Goal: Task Accomplishment & Management: Manage account settings

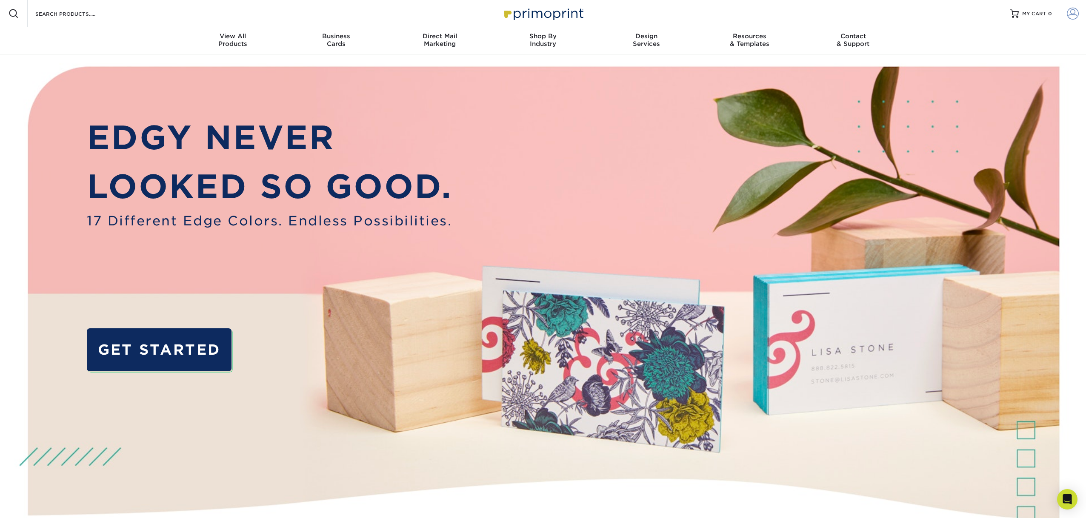
click at [1067, 14] on span at bounding box center [1073, 14] width 12 height 12
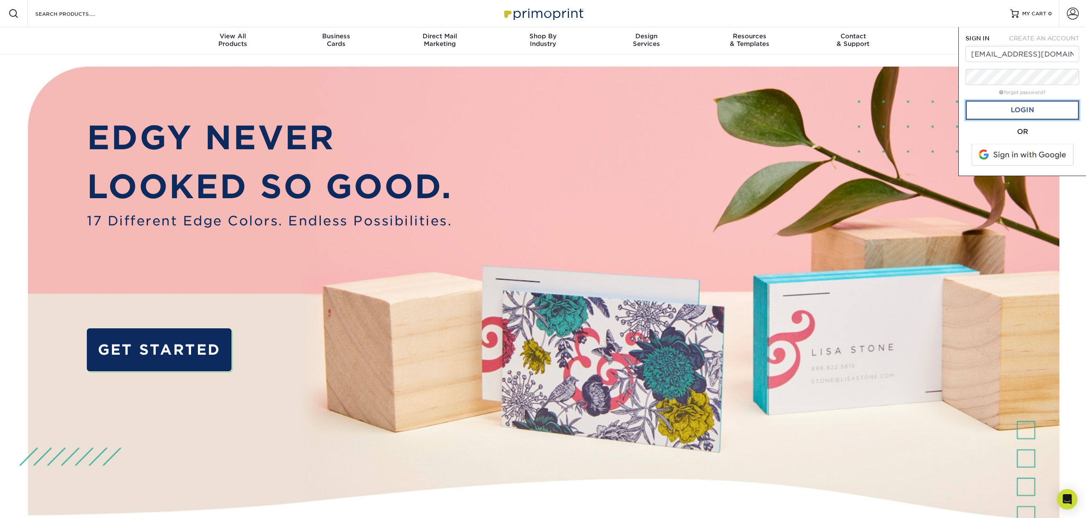
click at [1017, 113] on link "Login" at bounding box center [1022, 110] width 114 height 20
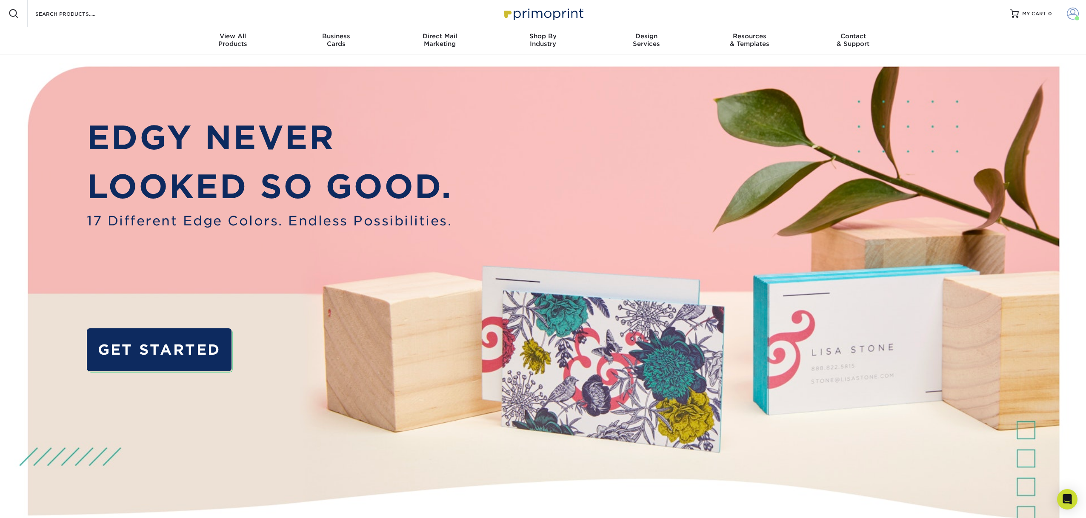
click at [1068, 14] on span at bounding box center [1073, 14] width 12 height 12
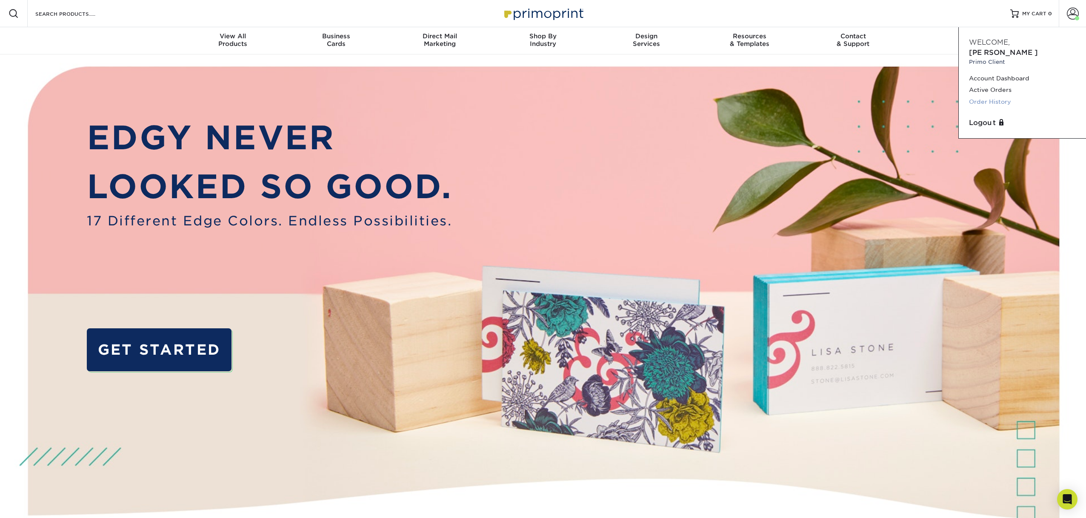
click at [995, 96] on link "Order History" at bounding box center [1022, 101] width 107 height 11
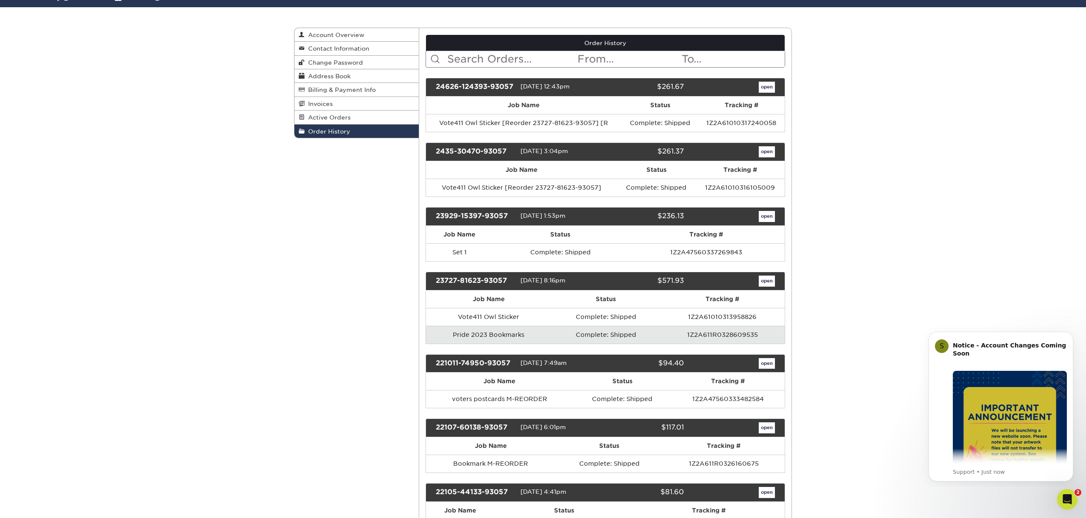
scroll to position [75, 0]
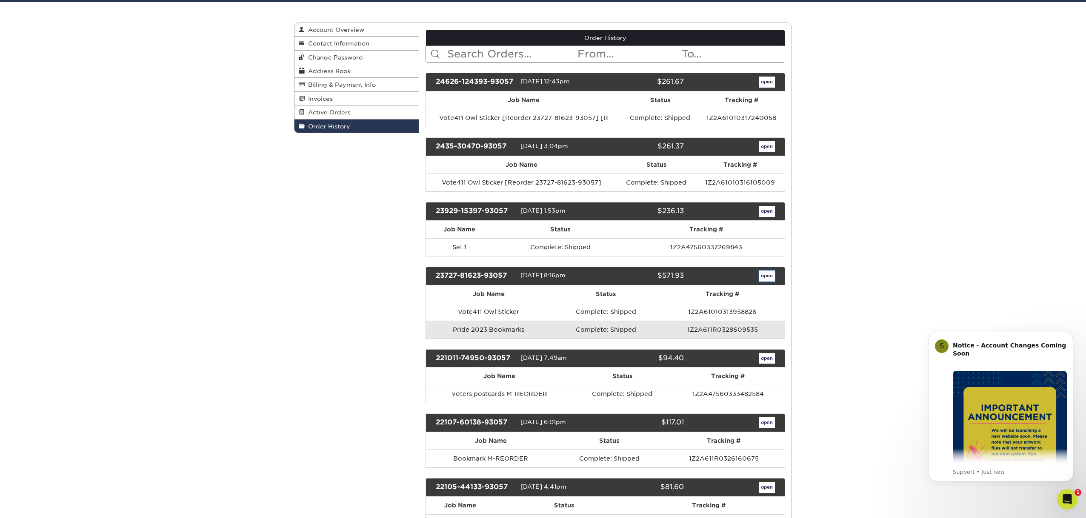
click at [764, 277] on link "open" at bounding box center [767, 276] width 16 height 11
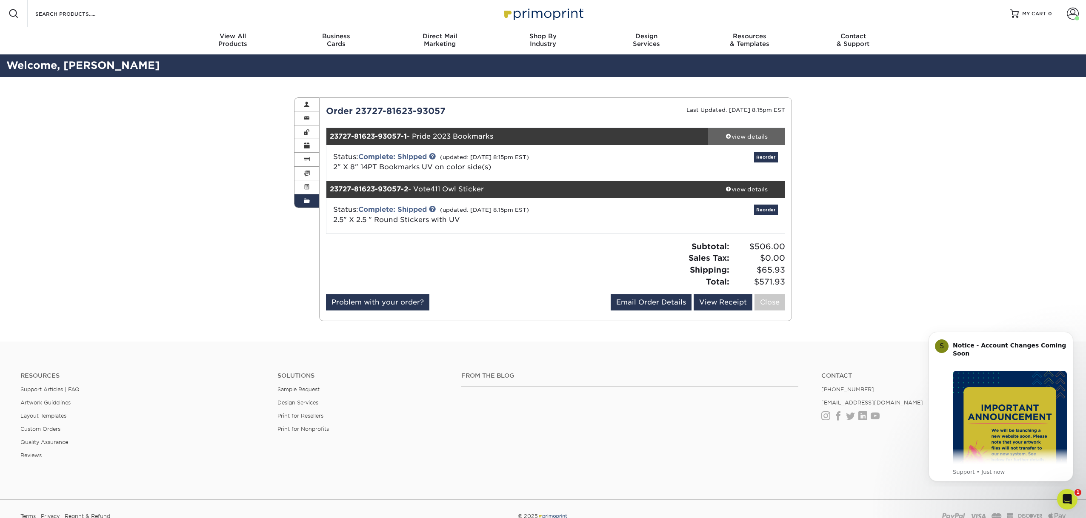
click at [743, 137] on div "view details" at bounding box center [746, 136] width 77 height 9
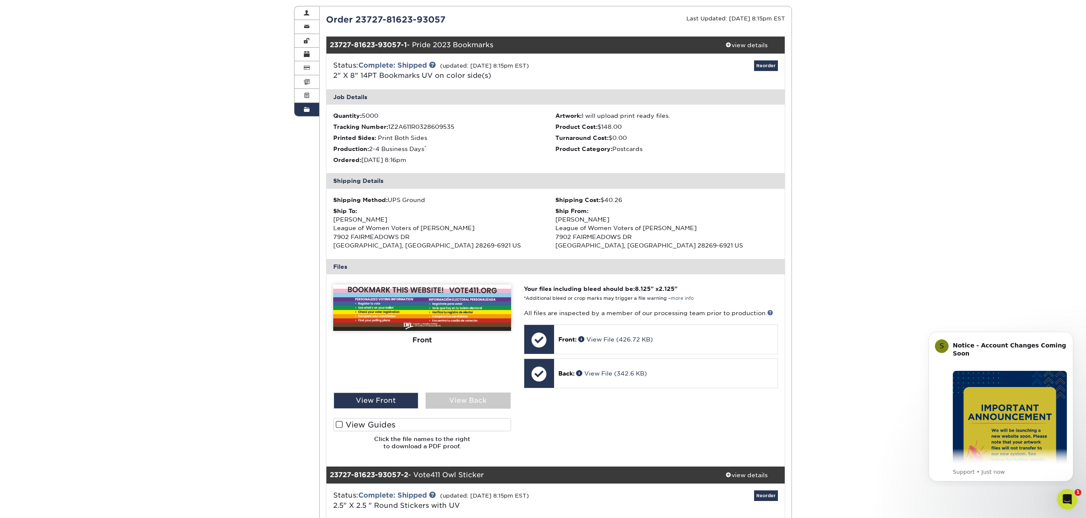
scroll to position [97, 0]
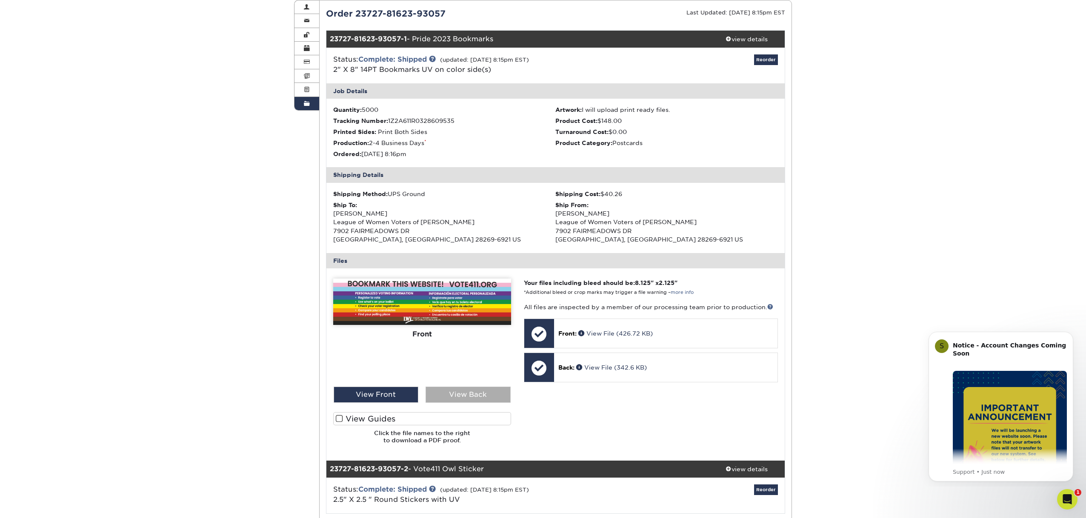
click at [472, 397] on div "View Back" at bounding box center [467, 395] width 85 height 16
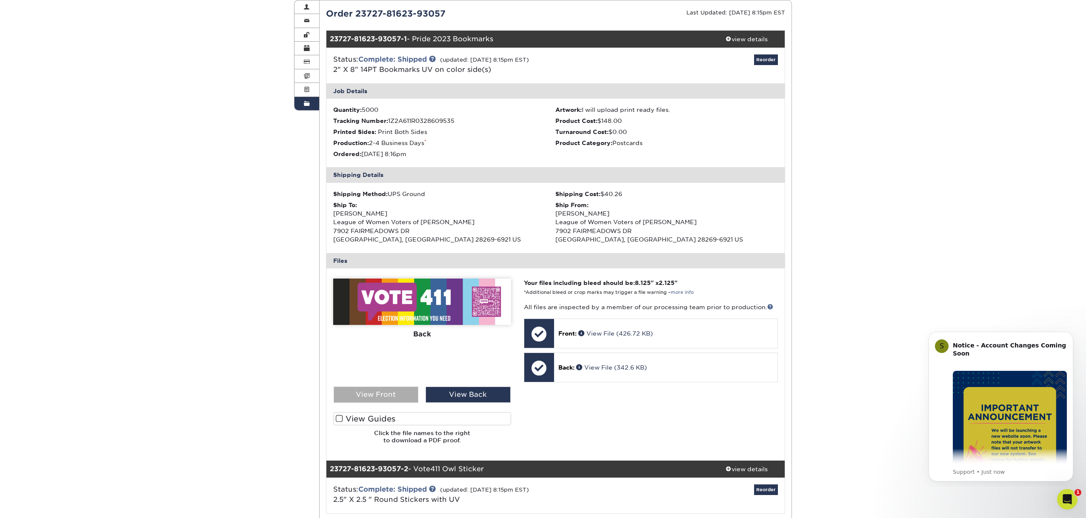
click at [386, 395] on div "View Front" at bounding box center [376, 395] width 85 height 16
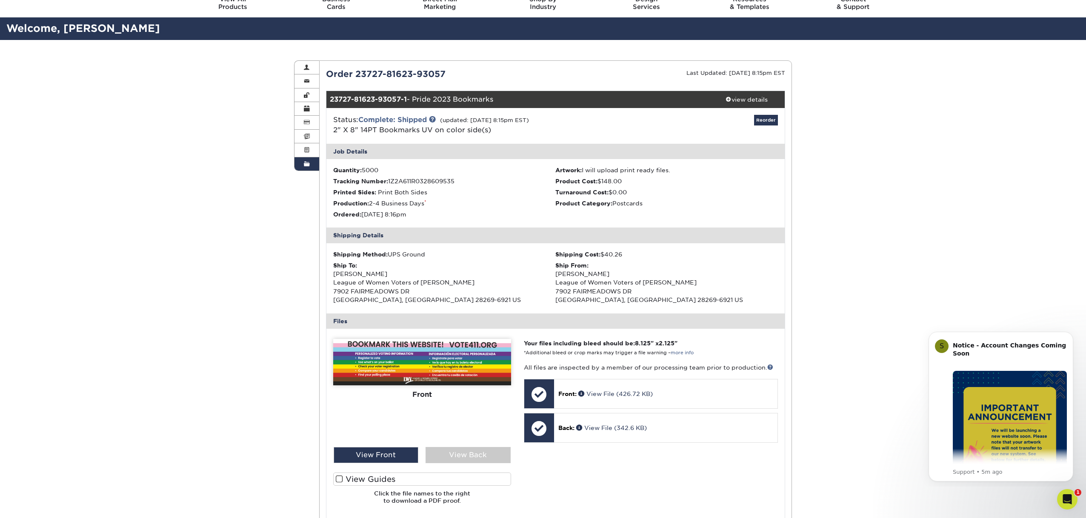
scroll to position [36, 0]
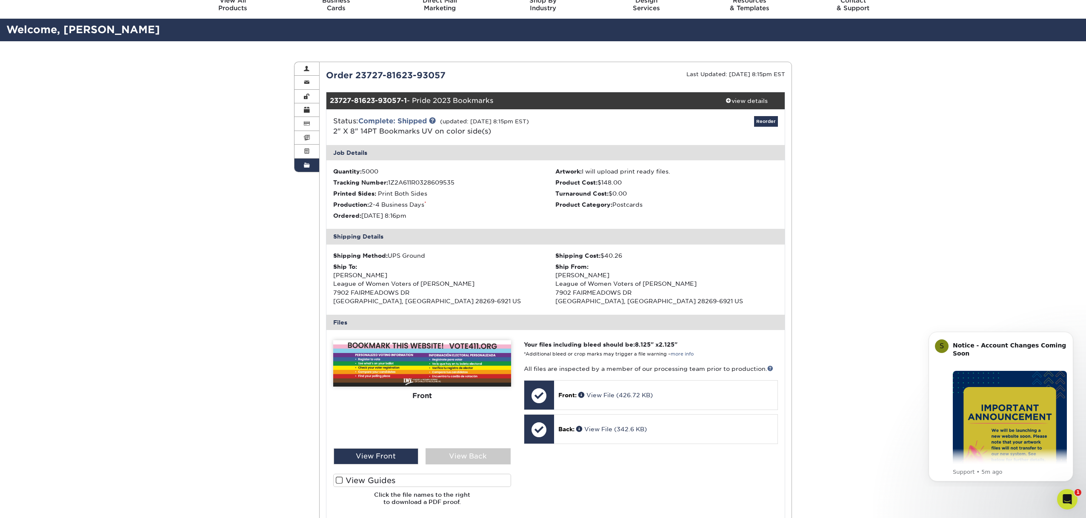
click at [910, 270] on div "Order History Account Overview Contact Information Change Password Address Book…" at bounding box center [543, 362] width 1086 height 642
click at [1067, 495] on icon "Open Intercom Messenger" at bounding box center [1066, 498] width 14 height 14
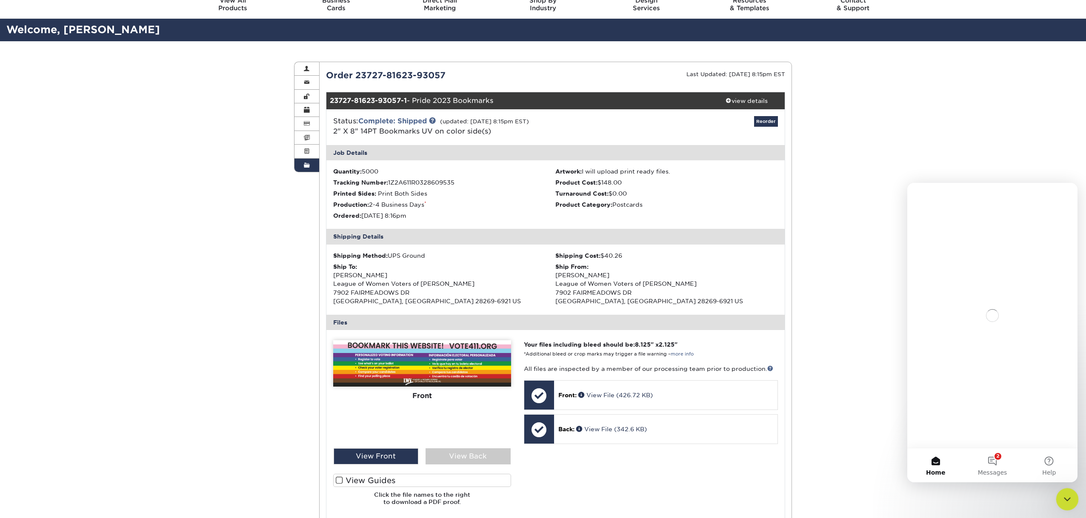
scroll to position [0, 0]
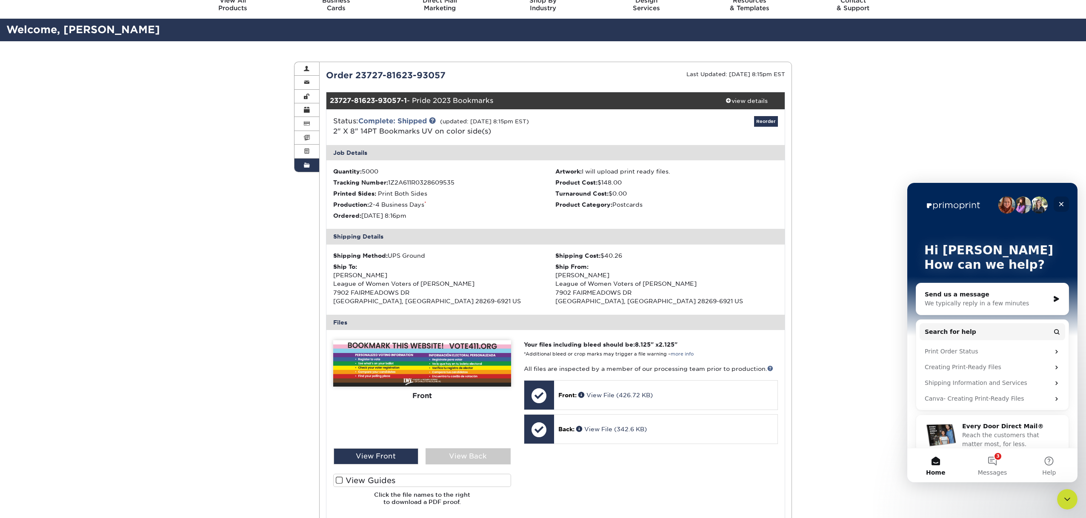
click at [1063, 204] on icon "Close" at bounding box center [1061, 204] width 7 height 7
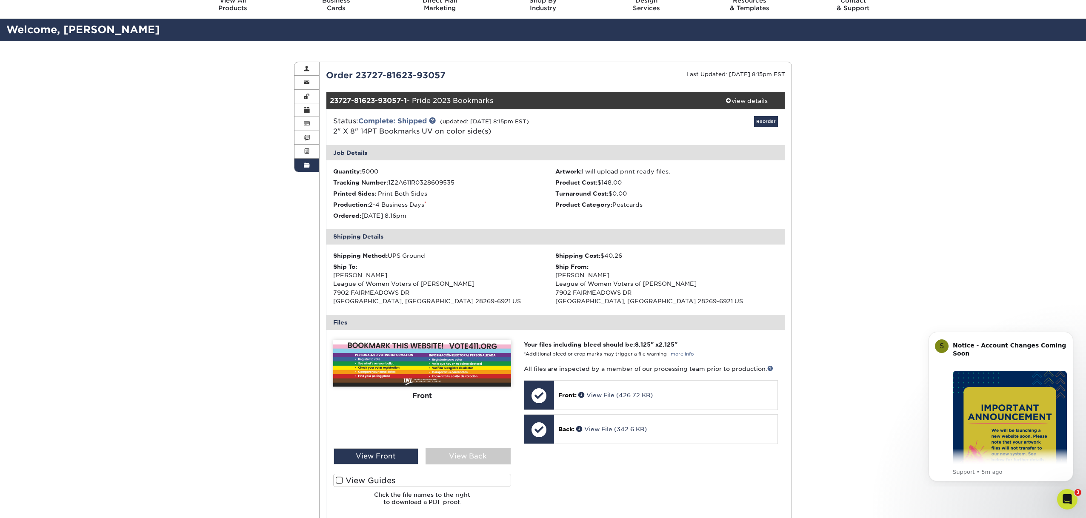
click at [909, 223] on div "Order History Account Overview Contact Information Change Password Address Book…" at bounding box center [543, 362] width 1086 height 642
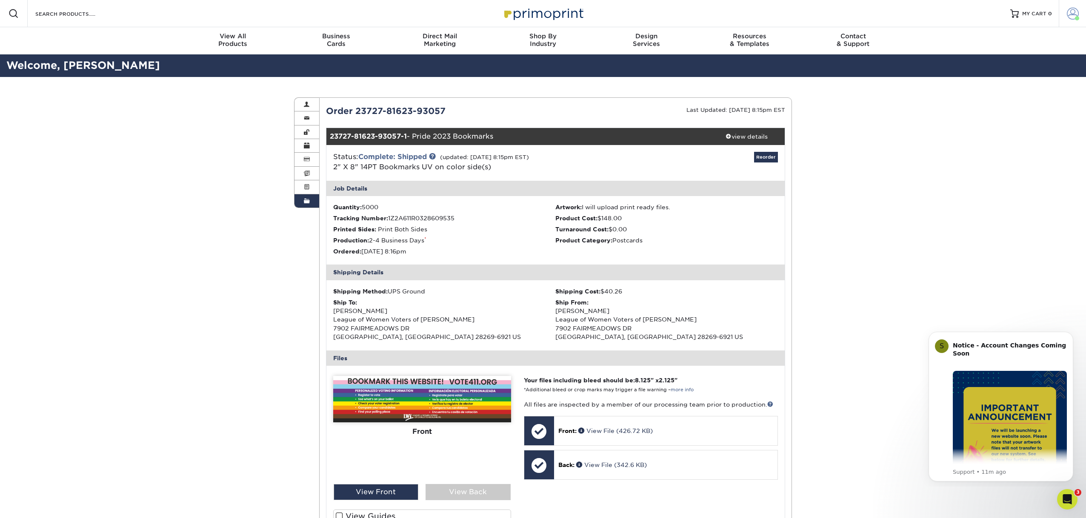
click at [1074, 14] on span at bounding box center [1073, 14] width 12 height 12
click at [980, 118] on link "Logout" at bounding box center [1022, 123] width 107 height 10
